Goal: Transaction & Acquisition: Purchase product/service

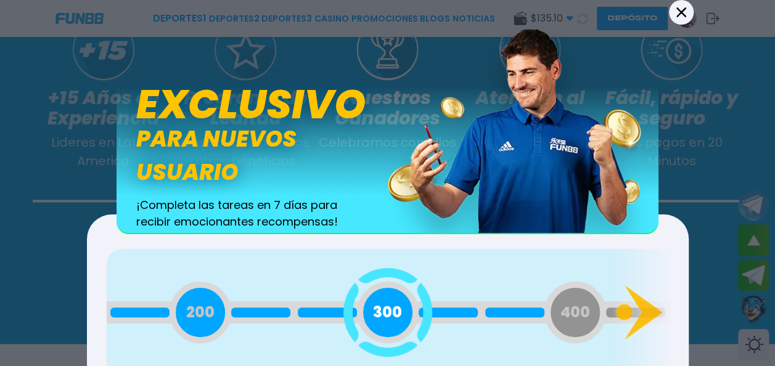
scroll to position [697, 0]
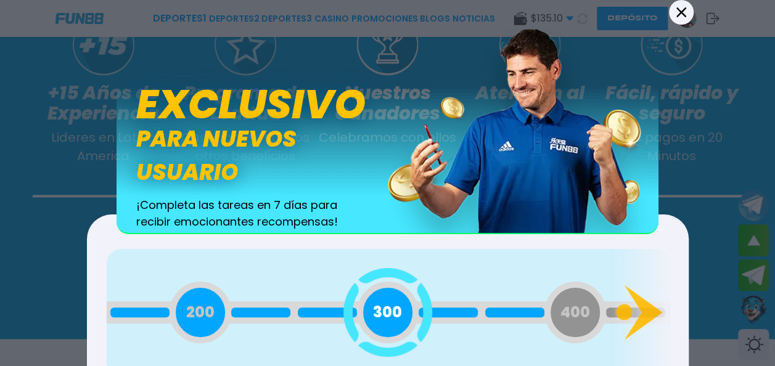
click at [586, 330] on div "400" at bounding box center [575, 313] width 62 height 62
click at [640, 298] on icon at bounding box center [643, 312] width 38 height 55
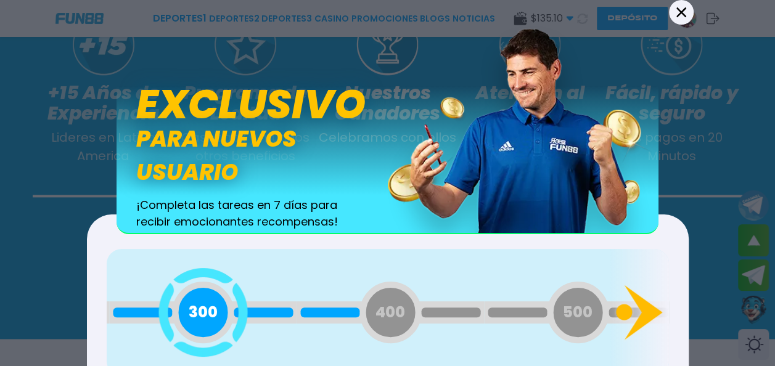
click at [640, 298] on icon at bounding box center [643, 312] width 38 height 55
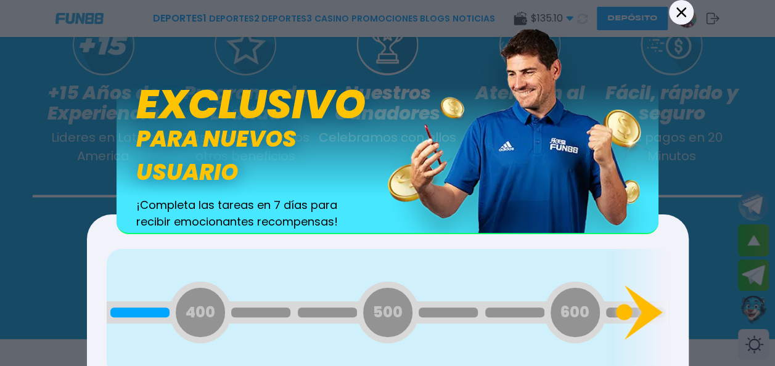
click at [640, 298] on icon at bounding box center [643, 312] width 38 height 55
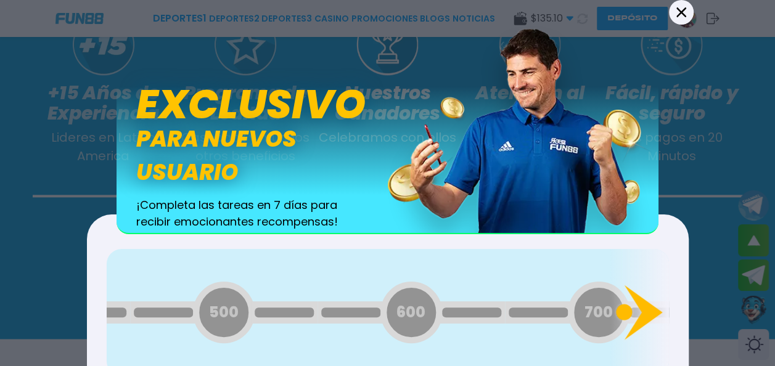
click at [640, 298] on icon at bounding box center [643, 312] width 38 height 55
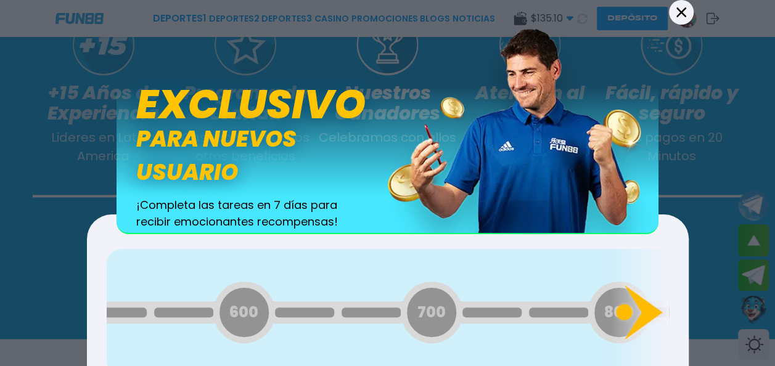
click at [640, 298] on icon at bounding box center [643, 312] width 38 height 55
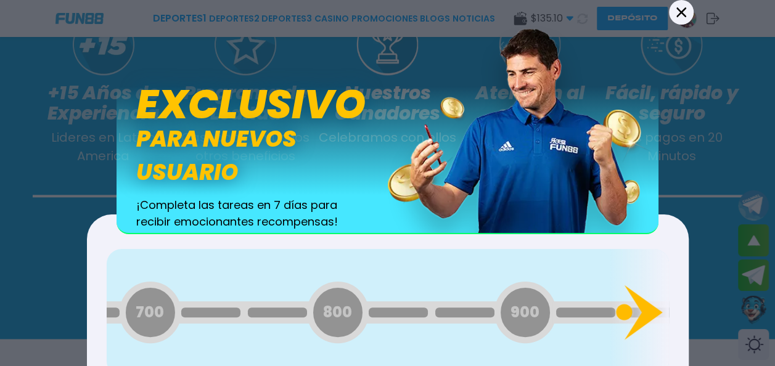
click at [640, 298] on icon at bounding box center [643, 312] width 38 height 55
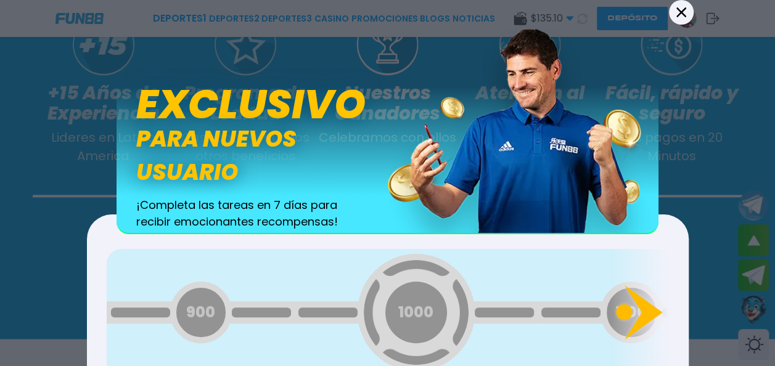
click at [639, 298] on icon at bounding box center [643, 312] width 38 height 55
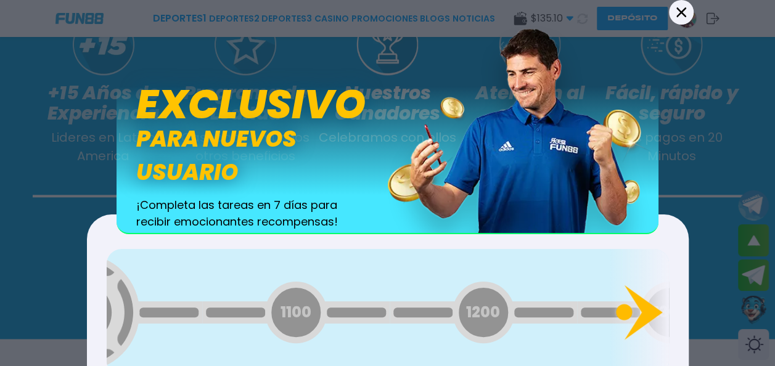
click at [639, 298] on icon at bounding box center [643, 312] width 38 height 55
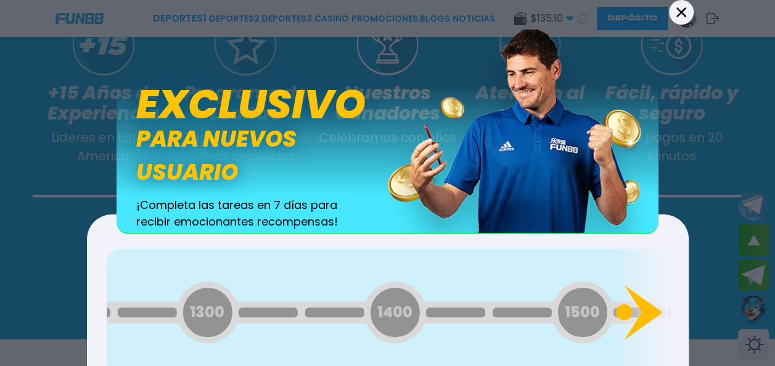
click at [638, 298] on icon at bounding box center [643, 312] width 38 height 55
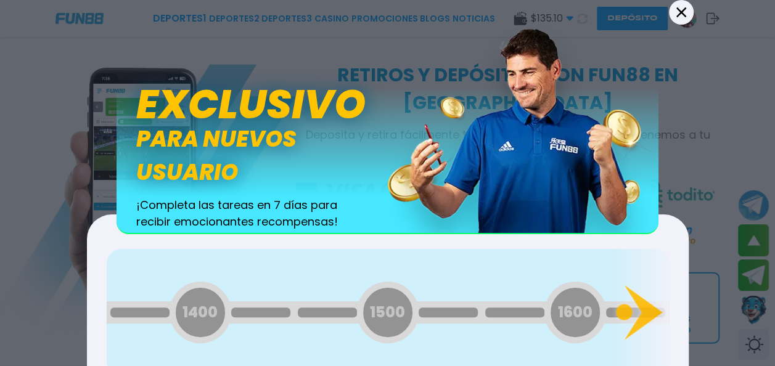
scroll to position [1440, 0]
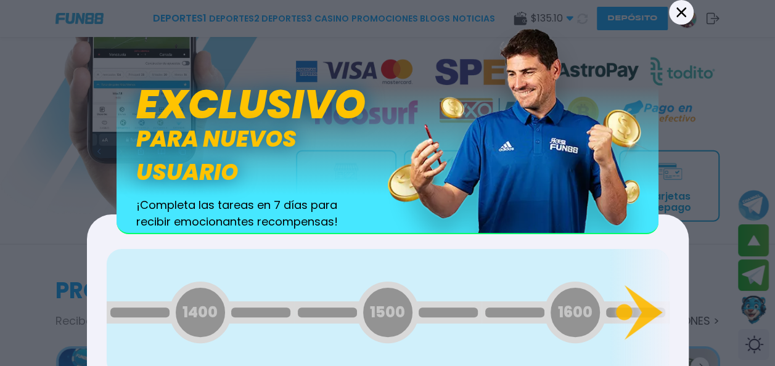
click at [609, 131] on img at bounding box center [523, 129] width 271 height 208
click at [678, 15] on icon at bounding box center [681, 12] width 10 height 10
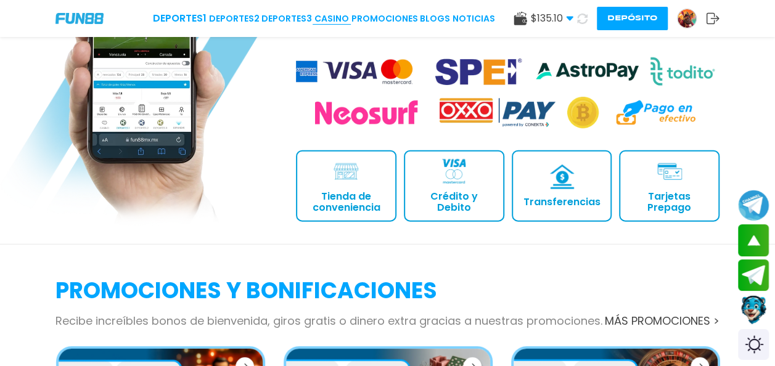
click at [333, 17] on link "CASINO" at bounding box center [331, 18] width 35 height 13
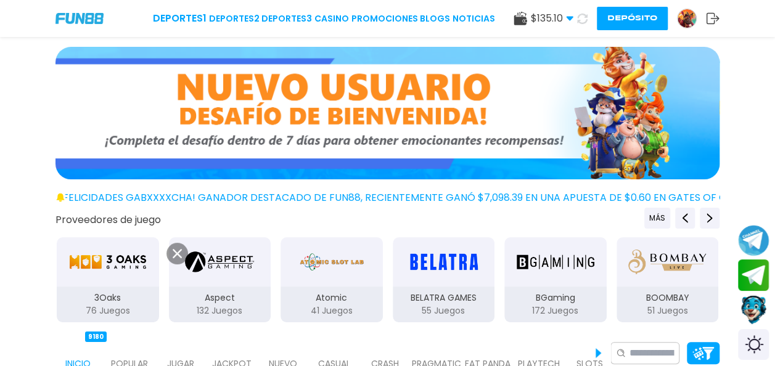
click at [176, 351] on img at bounding box center [180, 347] width 25 height 22
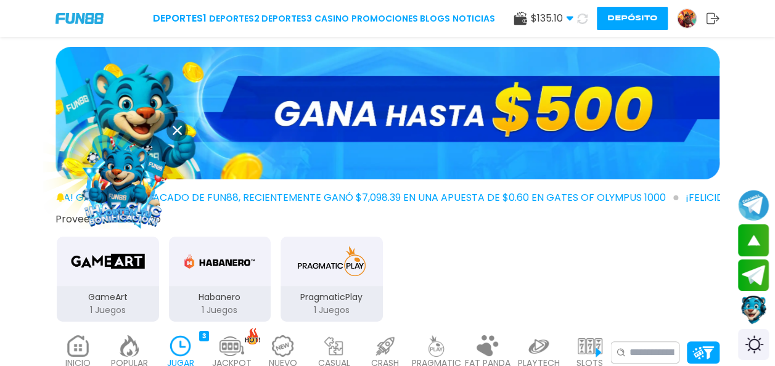
scroll to position [320, 0]
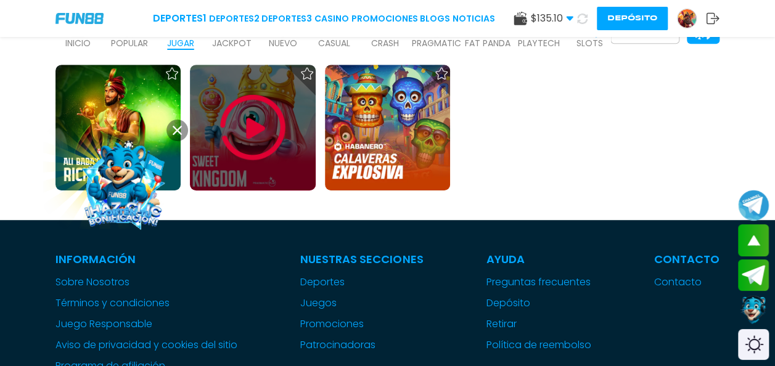
click at [263, 119] on img at bounding box center [253, 128] width 74 height 74
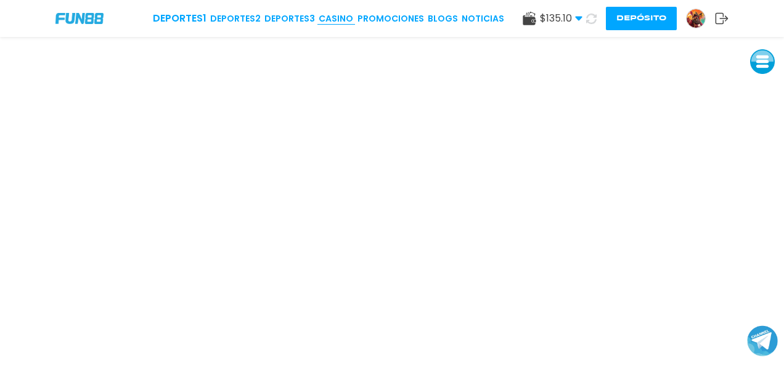
click at [335, 18] on link "CASINO" at bounding box center [336, 18] width 35 height 13
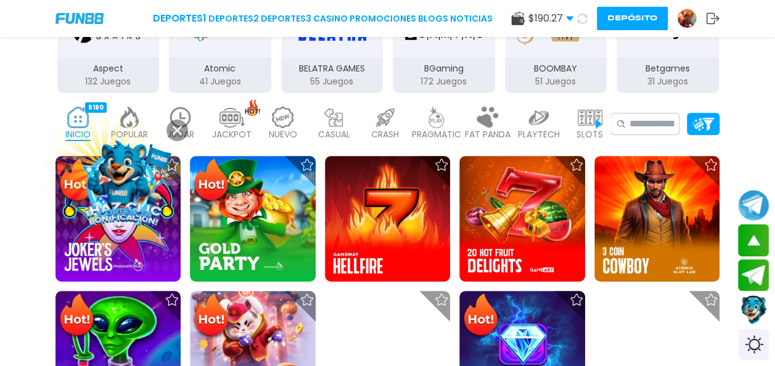
scroll to position [259, 0]
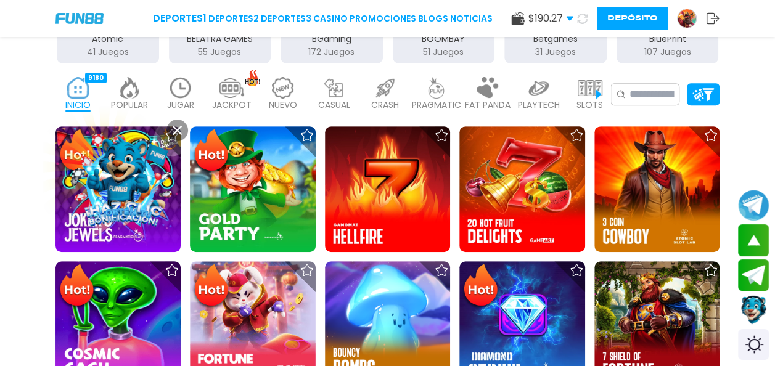
click at [185, 102] on p "JUGAR" at bounding box center [180, 105] width 27 height 13
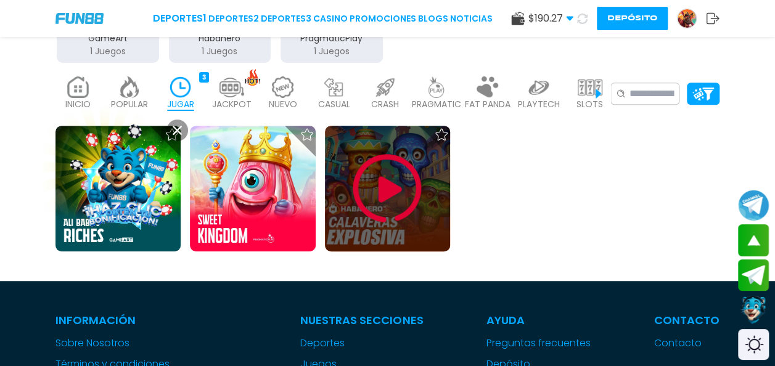
click at [385, 193] on img at bounding box center [387, 189] width 74 height 74
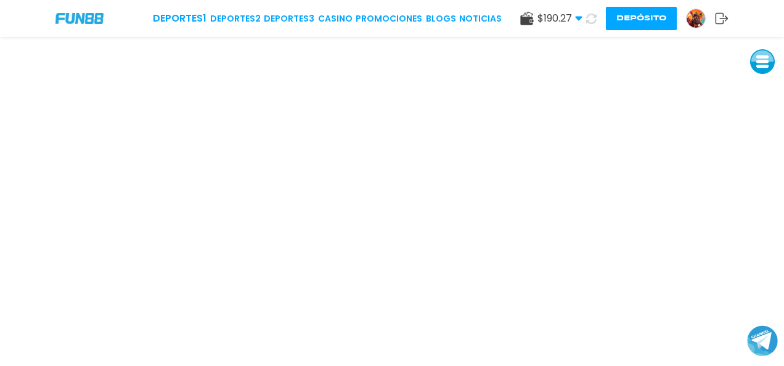
click at [81, 23] on div "Deportes 1 Deportes 2 Deportes 3 CASINO Promociones BLOGS NOTICIAS $ 190.27 Din…" at bounding box center [392, 18] width 784 height 37
click at [698, 19] on img at bounding box center [696, 18] width 18 height 18
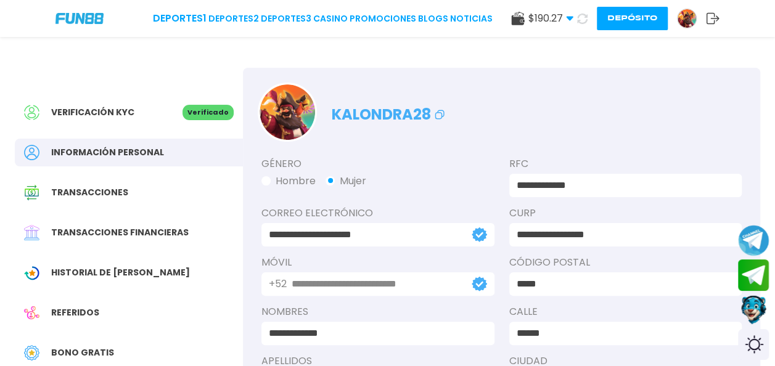
click at [85, 348] on span "Bono Gratis" at bounding box center [82, 353] width 63 height 13
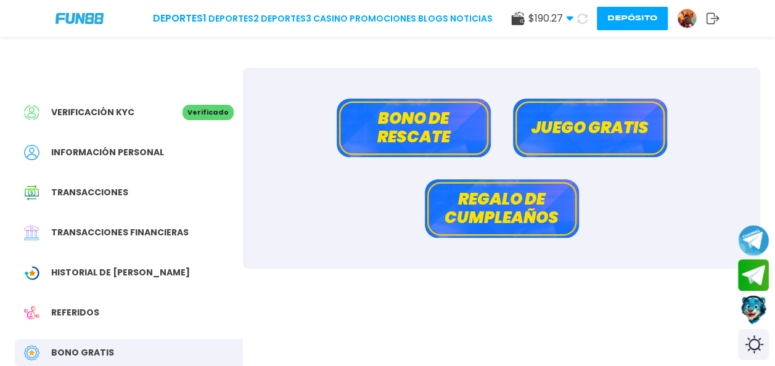
click at [481, 125] on button "Bono de rescate" at bounding box center [414, 128] width 154 height 59
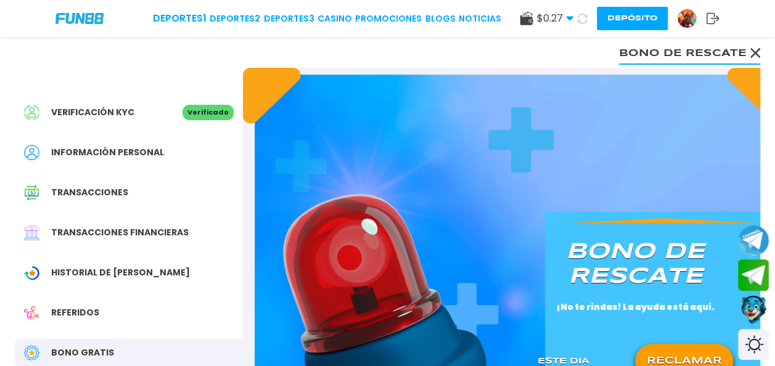
click at [665, 353] on button "RECLAMAR" at bounding box center [683, 361] width 89 height 26
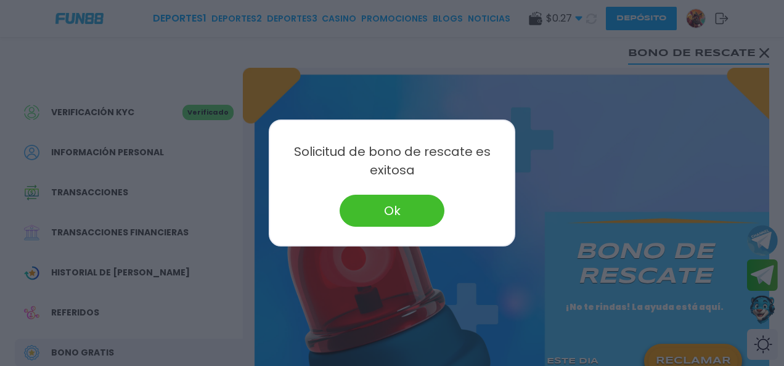
click at [380, 215] on button "Ok" at bounding box center [392, 211] width 105 height 32
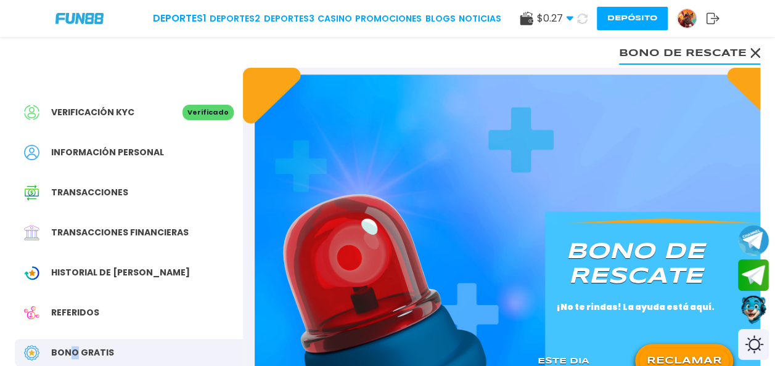
drag, startPoint x: 73, startPoint y: 334, endPoint x: 68, endPoint y: 347, distance: 14.1
click at [68, 347] on div "Verificación KYC Verificado Información personal Transacciones Transacciones fi…" at bounding box center [129, 319] width 228 height 503
click at [68, 347] on span "Bono Gratis" at bounding box center [82, 353] width 63 height 13
click at [753, 54] on use at bounding box center [755, 53] width 10 height 10
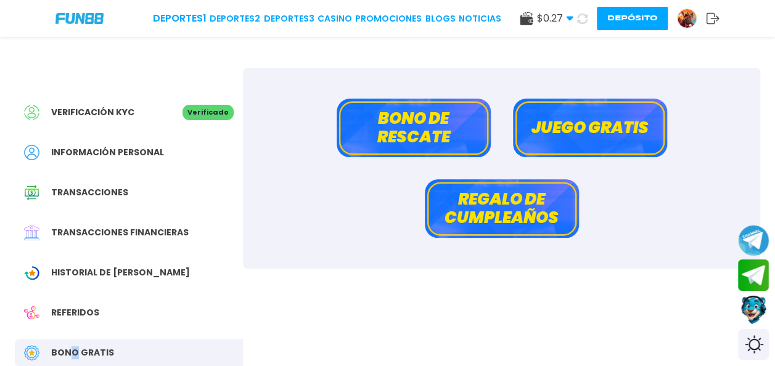
click at [583, 117] on button "Juego gratis" at bounding box center [590, 128] width 154 height 59
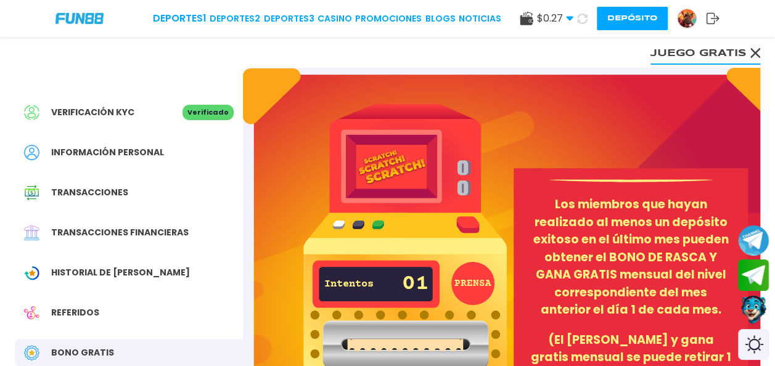
click at [742, 94] on div "PRENSA Intentos 01 Raspa y gana hasta $10,000 ¡Ganaste! $ 2 Los miembros que ha…" at bounding box center [501, 308] width 517 height 480
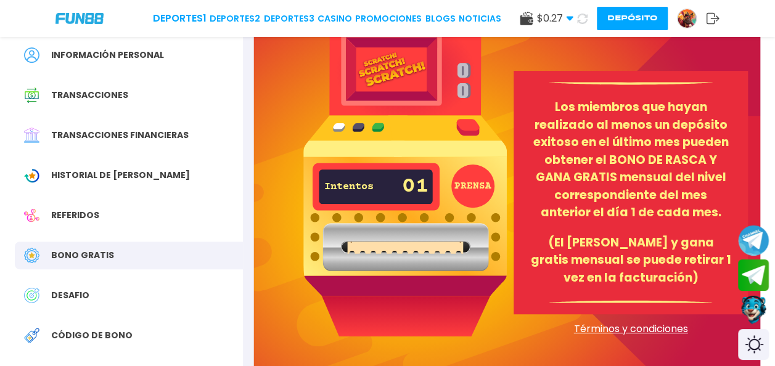
scroll to position [128, 0]
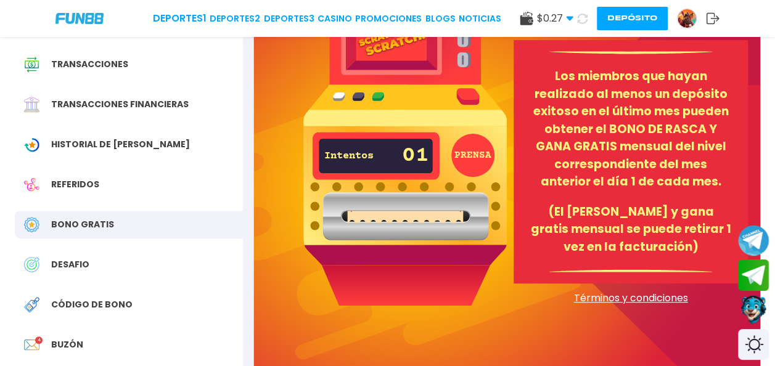
click at [458, 158] on button "PRENSA" at bounding box center [472, 155] width 43 height 43
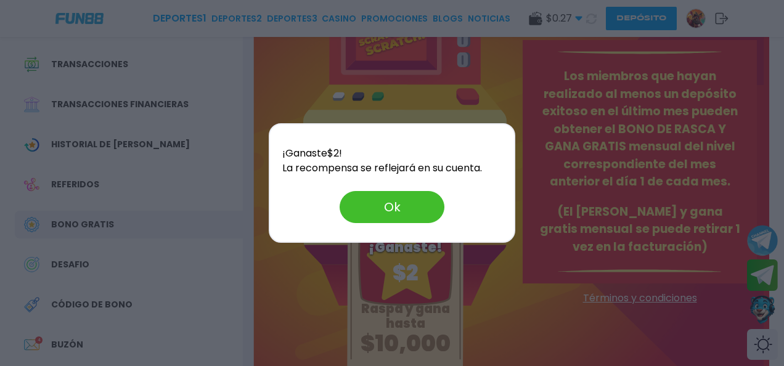
click at [387, 216] on button "Ok" at bounding box center [392, 207] width 105 height 32
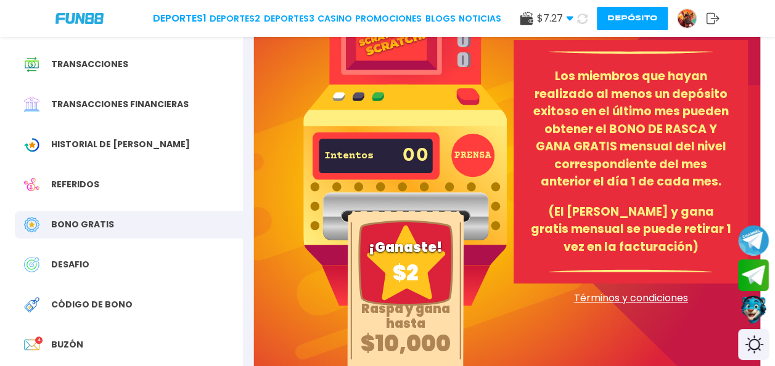
click at [104, 266] on div "DESAFIO" at bounding box center [129, 265] width 228 height 28
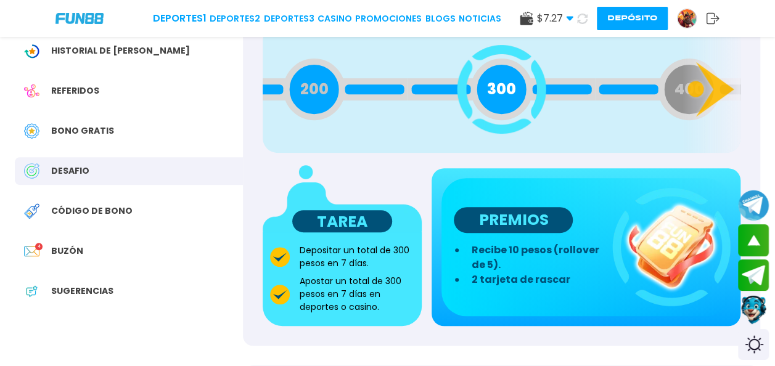
scroll to position [216, 0]
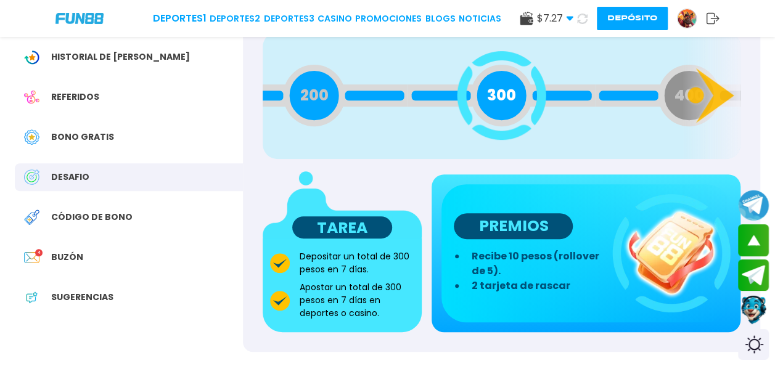
click at [498, 94] on span "300" at bounding box center [501, 95] width 29 height 22
drag, startPoint x: 498, startPoint y: 94, endPoint x: 562, endPoint y: 147, distance: 83.2
click at [517, 110] on div "300" at bounding box center [502, 96] width 62 height 62
click at [688, 96] on circle at bounding box center [696, 95] width 16 height 16
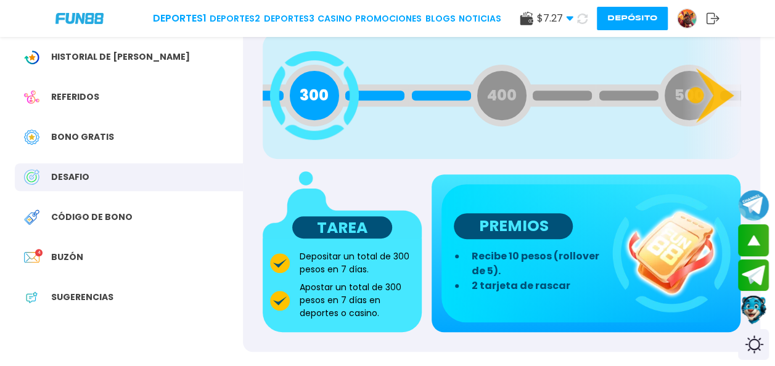
click at [501, 142] on div "100 200 300 400 500 600 700 800 900 1000 1100 1200 1300 1400 1500 1600 1700 180…" at bounding box center [502, 95] width 478 height 127
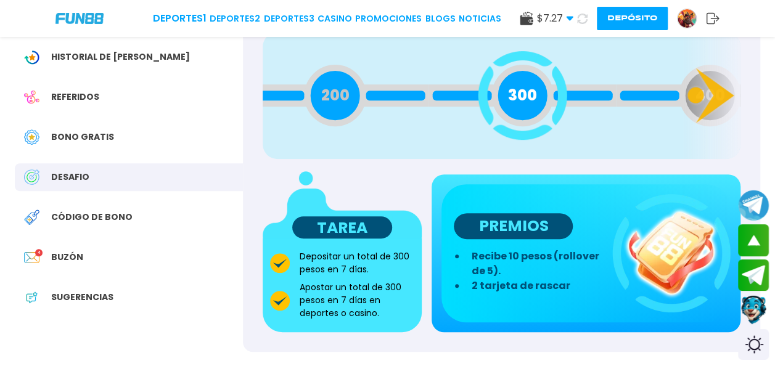
drag, startPoint x: 298, startPoint y: 107, endPoint x: 602, endPoint y: 101, distance: 304.0
click at [554, 101] on div "300" at bounding box center [523, 96] width 62 height 62
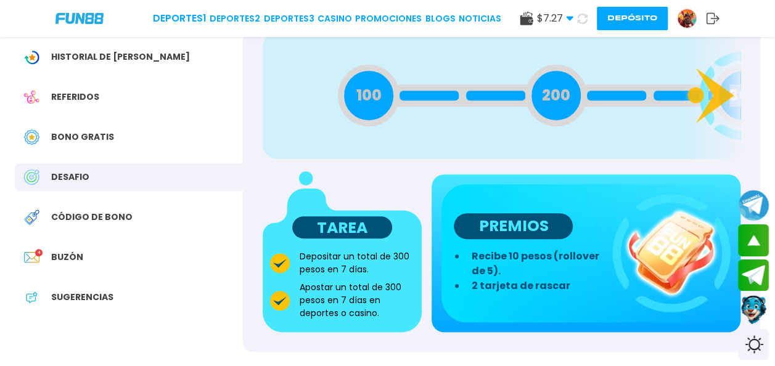
click at [125, 60] on span "Historial de [PERSON_NAME]" at bounding box center [120, 57] width 139 height 13
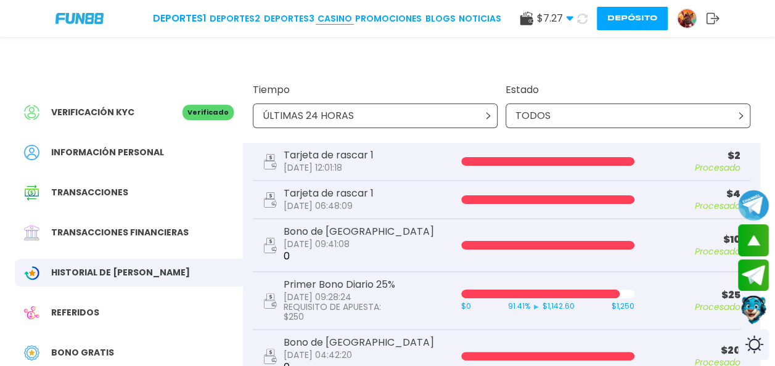
click at [348, 17] on link "CASINO" at bounding box center [335, 18] width 35 height 13
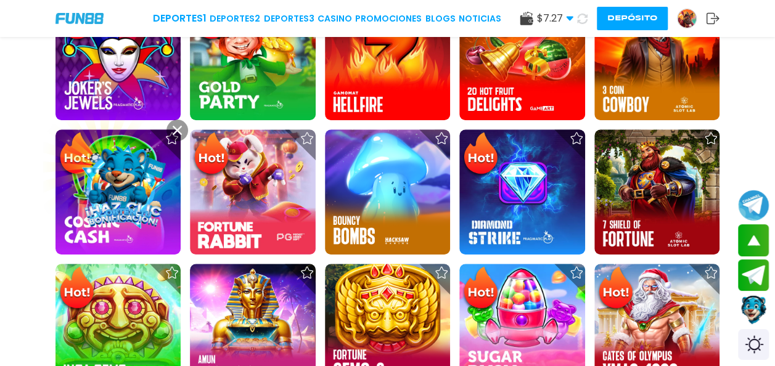
scroll to position [255, 0]
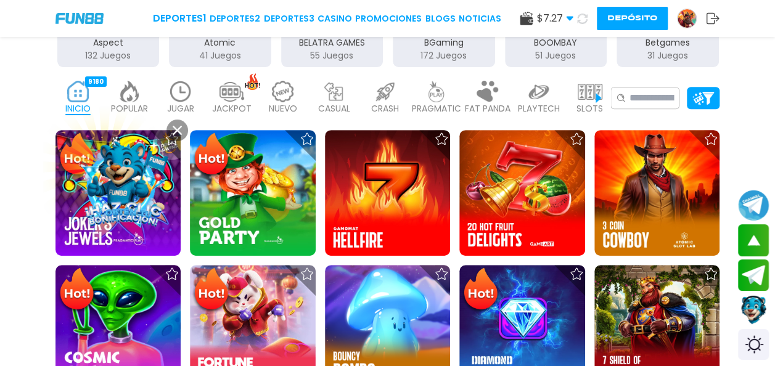
click at [191, 90] on img at bounding box center [180, 92] width 25 height 22
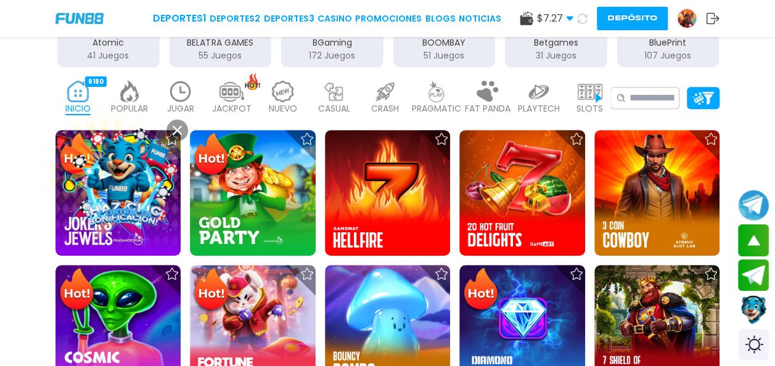
click at [191, 90] on img at bounding box center [180, 92] width 25 height 22
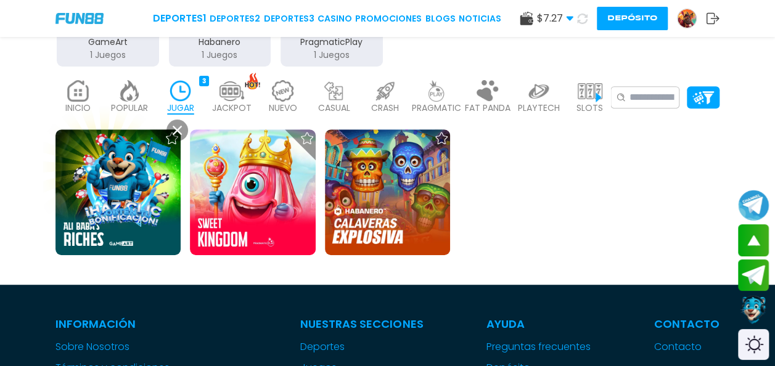
click at [179, 125] on button at bounding box center [177, 131] width 22 height 22
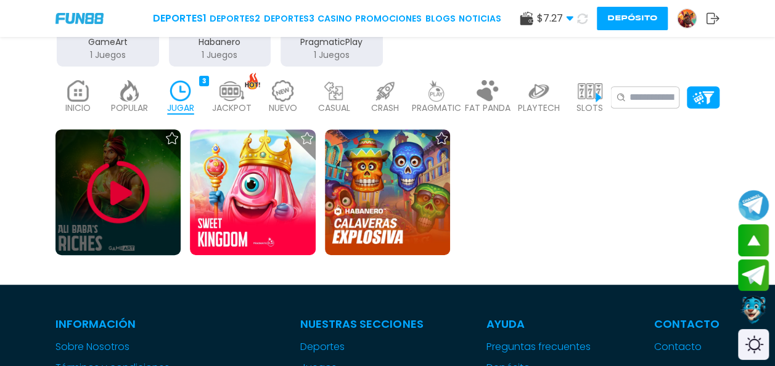
click at [152, 164] on img at bounding box center [118, 192] width 74 height 74
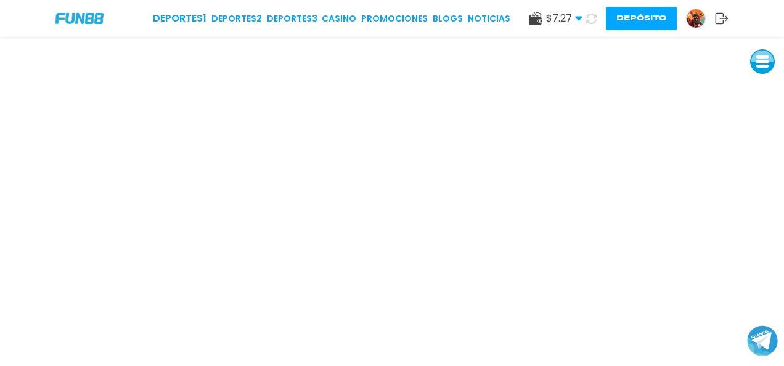
click at [723, 14] on icon at bounding box center [722, 18] width 14 height 12
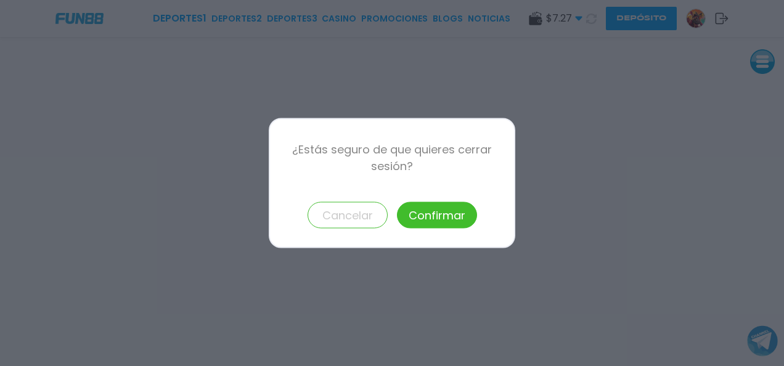
click at [462, 218] on button "Confirmar" at bounding box center [437, 215] width 80 height 27
